Goal: Task Accomplishment & Management: Use online tool/utility

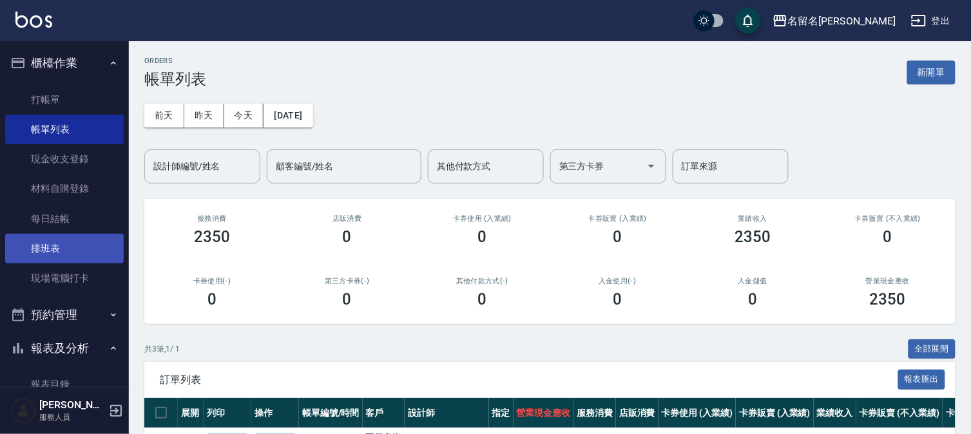
click at [78, 250] on link "排班表" at bounding box center [64, 249] width 119 height 30
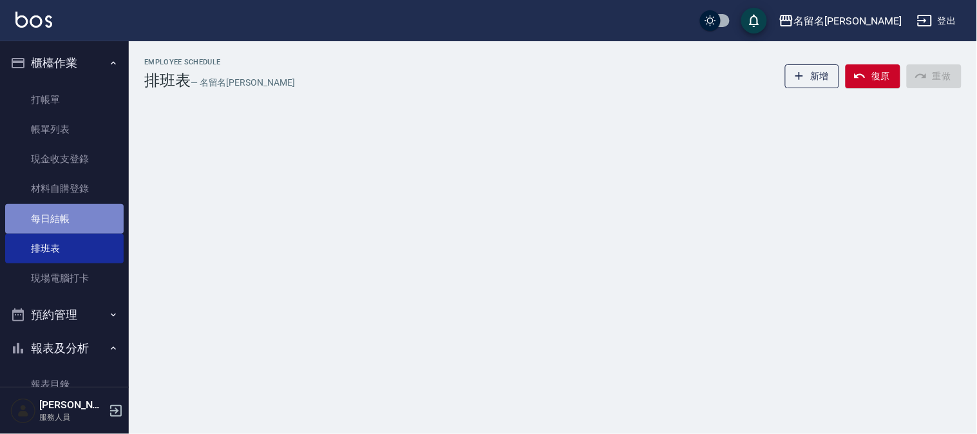
click at [93, 217] on link "每日結帳" at bounding box center [64, 219] width 119 height 30
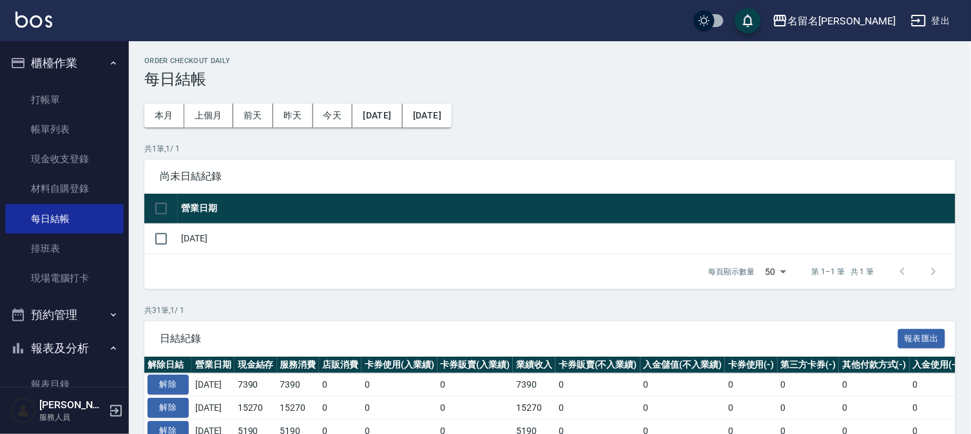
click at [158, 203] on input "checkbox" at bounding box center [161, 208] width 27 height 27
checkbox input "true"
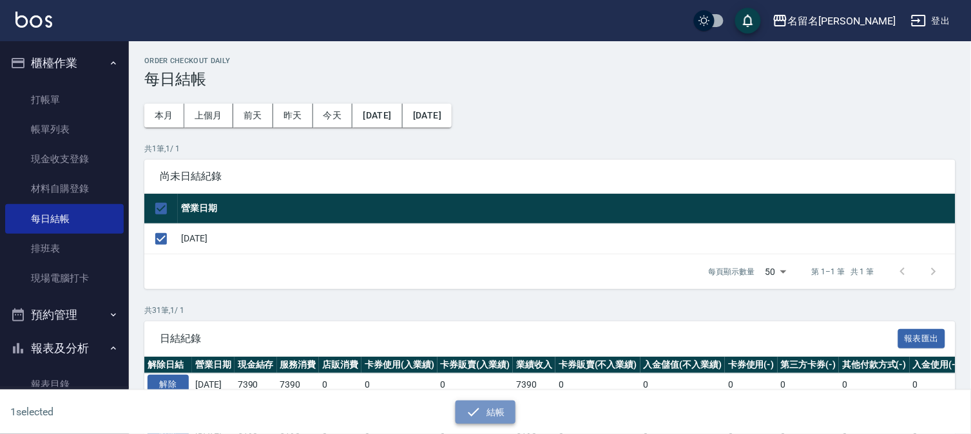
click at [475, 410] on icon "button" at bounding box center [474, 412] width 12 height 8
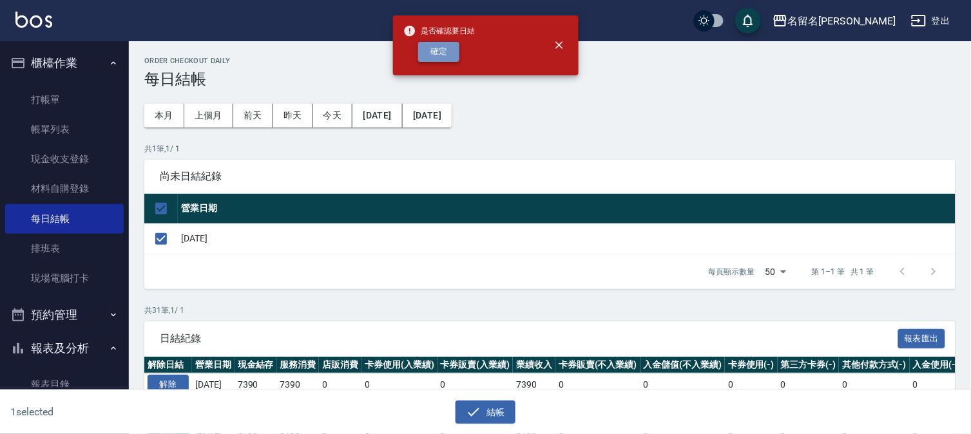
click at [443, 52] on button "確定" at bounding box center [438, 52] width 41 height 20
checkbox input "false"
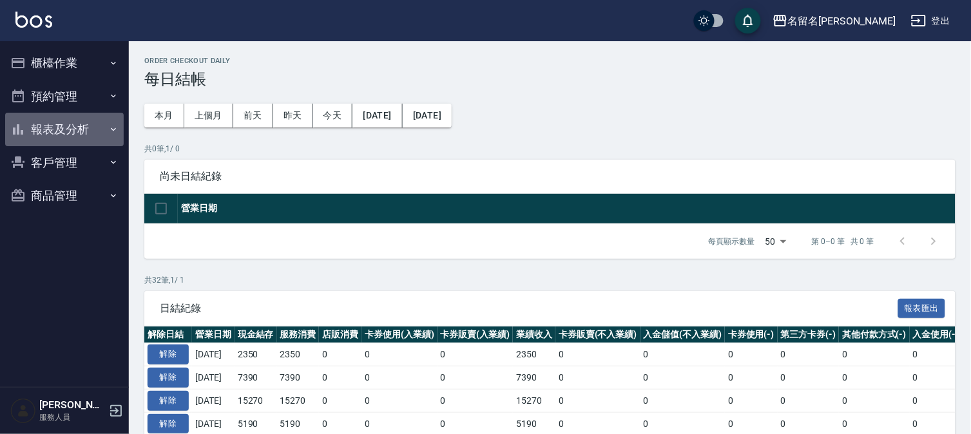
click at [73, 126] on button "報表及分析" at bounding box center [64, 129] width 119 height 33
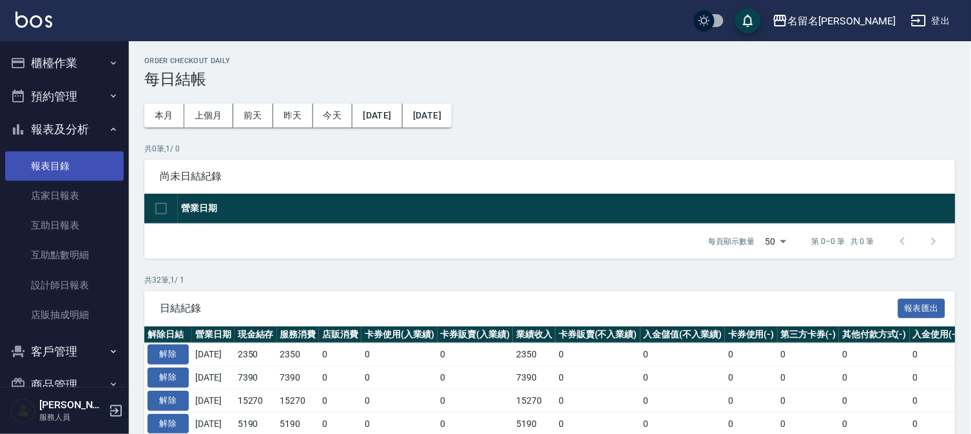
click at [72, 160] on link "報表目錄" at bounding box center [64, 166] width 119 height 30
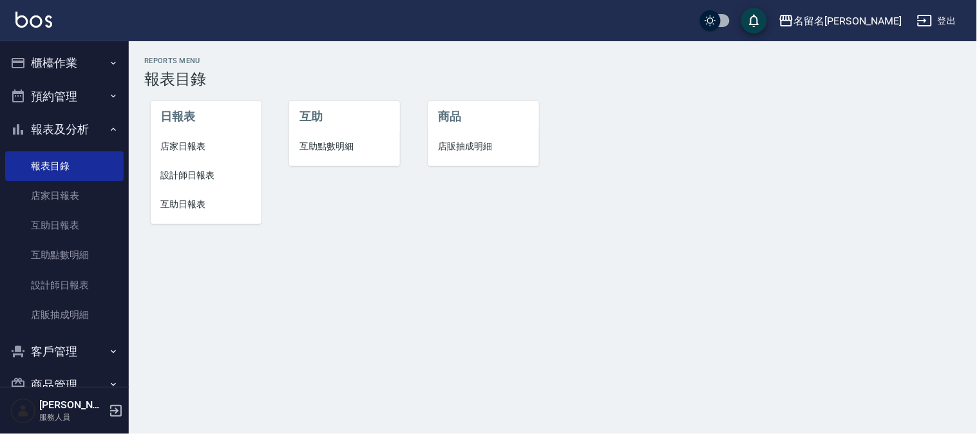
click at [176, 143] on span "店家日報表" at bounding box center [206, 147] width 90 height 14
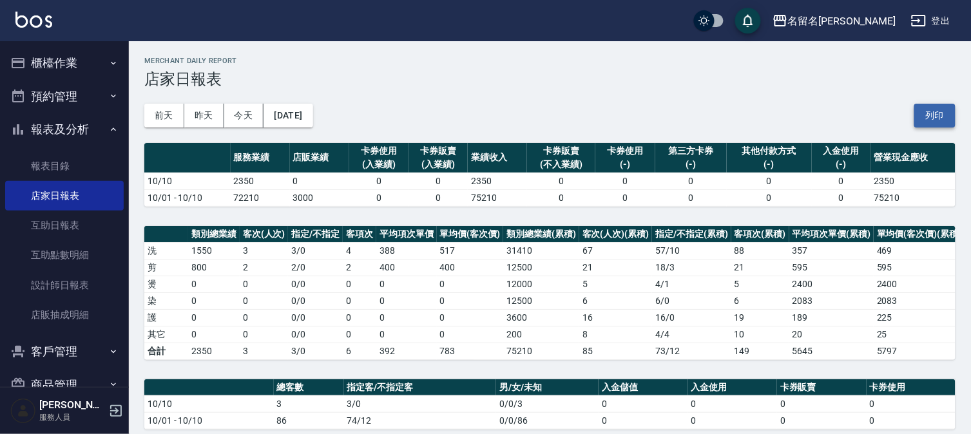
click at [934, 111] on button "列印" at bounding box center [934, 116] width 41 height 24
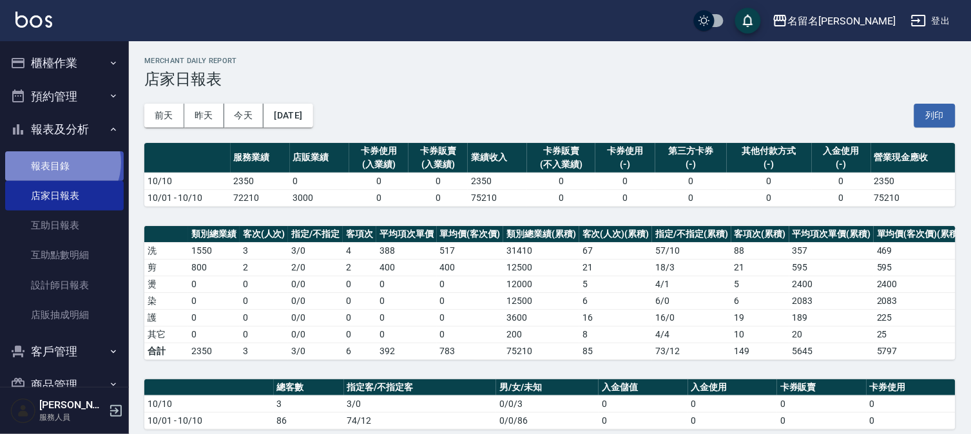
click at [61, 162] on link "報表目錄" at bounding box center [64, 166] width 119 height 30
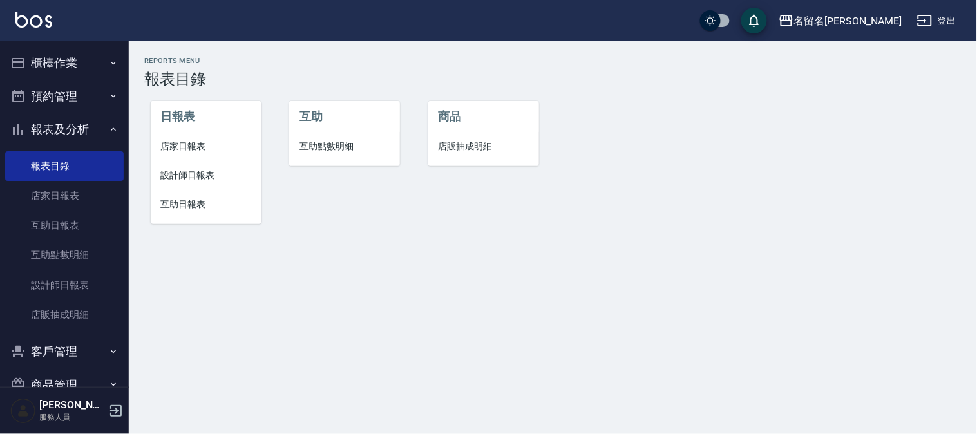
click at [203, 173] on span "設計師日報表" at bounding box center [206, 176] width 90 height 14
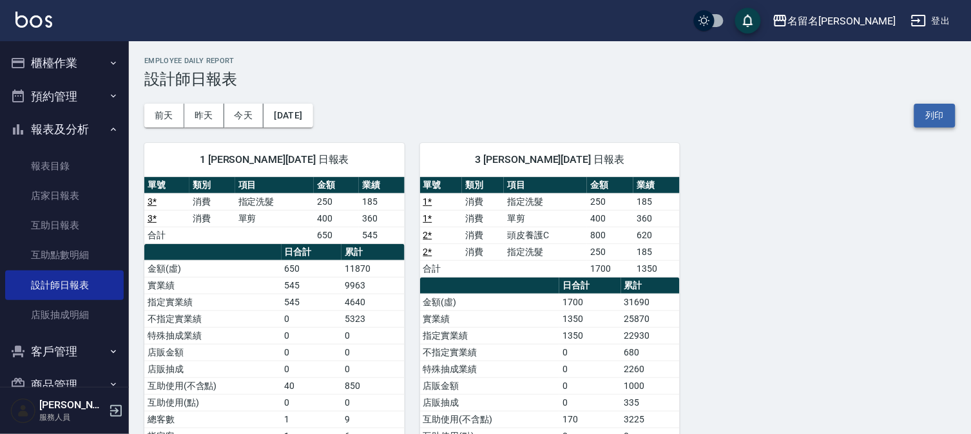
click at [931, 106] on button "列印" at bounding box center [934, 116] width 41 height 24
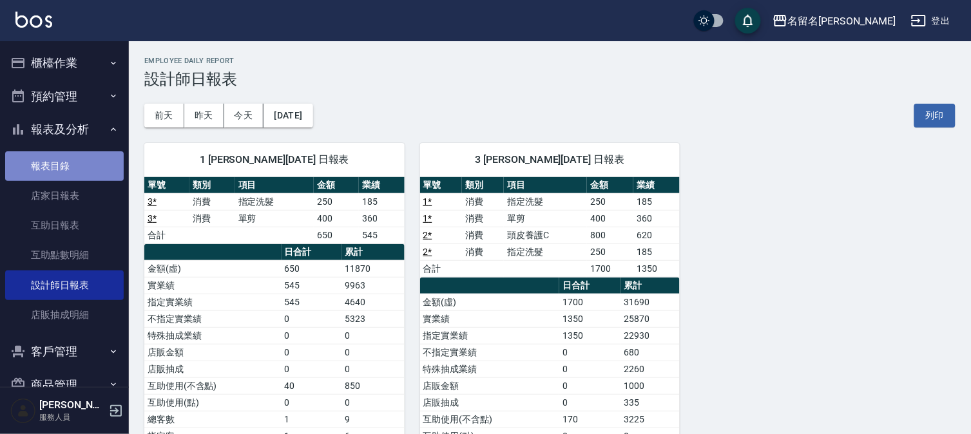
click at [77, 172] on link "報表目錄" at bounding box center [64, 166] width 119 height 30
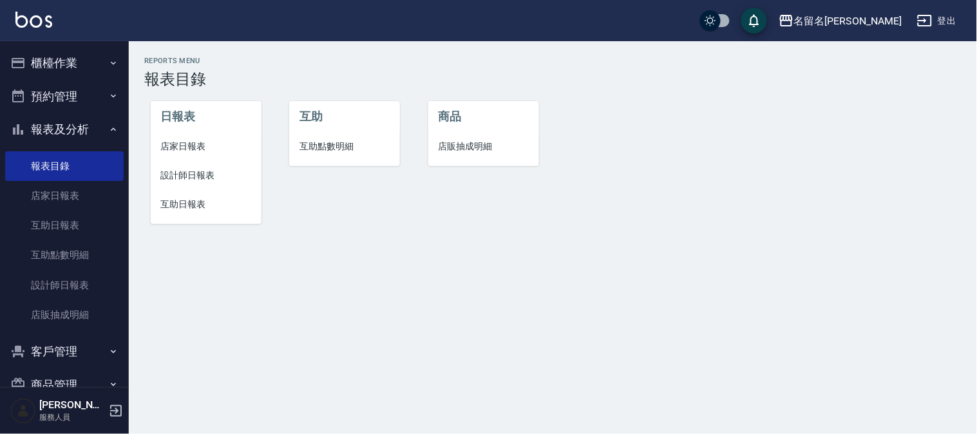
click at [195, 204] on span "互助日報表" at bounding box center [206, 205] width 90 height 14
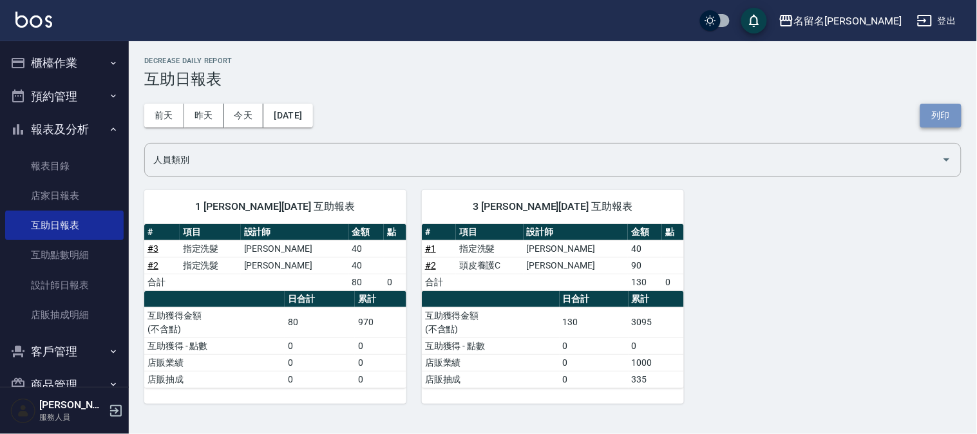
click at [943, 115] on button "列印" at bounding box center [941, 116] width 41 height 24
